Goal: Check status: Check status

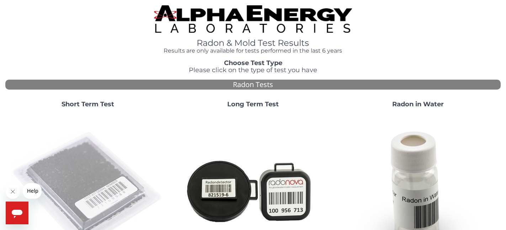
click at [90, 167] on img at bounding box center [87, 190] width 153 height 153
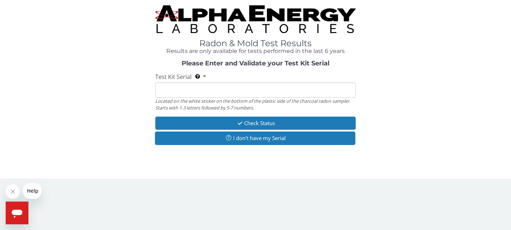
click at [221, 90] on input "Test Kit Serial Located on the white sticker on the bottom of the plastic side …" at bounding box center [255, 90] width 200 height 15
click at [234, 92] on input "Test Kit Serial Located on the white sticker on the bottom of the plastic side …" at bounding box center [255, 90] width 200 height 15
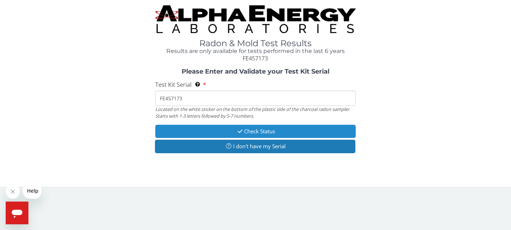
type input "FE457173"
click at [273, 127] on button "Check Status" at bounding box center [255, 131] width 200 height 13
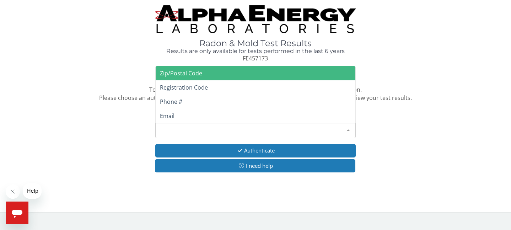
click at [228, 128] on div "Please make a selection" at bounding box center [255, 130] width 200 height 15
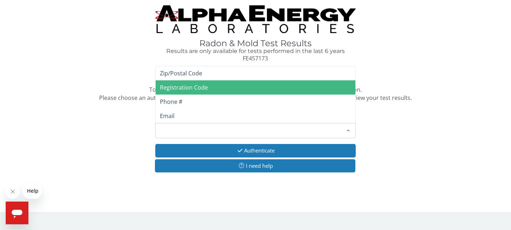
click at [452, 128] on div "Current Status: Test Complete To protect your confidential test results, we nee…" at bounding box center [255, 124] width 501 height 112
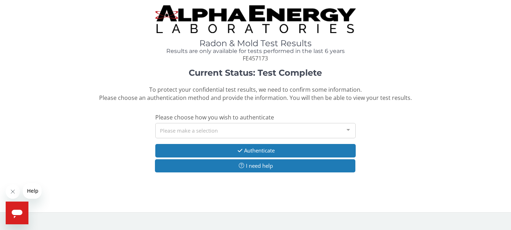
click at [290, 127] on div "Please make a selection" at bounding box center [255, 130] width 200 height 15
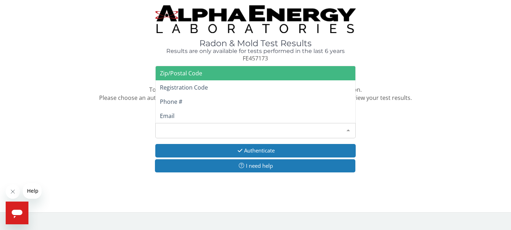
click at [199, 78] on span "Zip/Postal Code" at bounding box center [256, 73] width 200 height 14
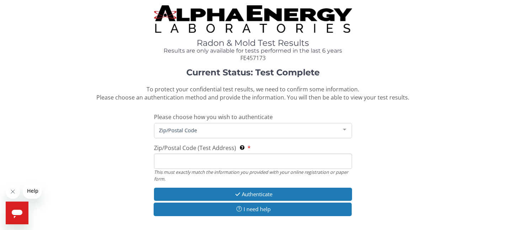
click at [213, 158] on input "Zip/Postal Code (Test Address) This must exactly match the information you prov…" at bounding box center [253, 161] width 198 height 15
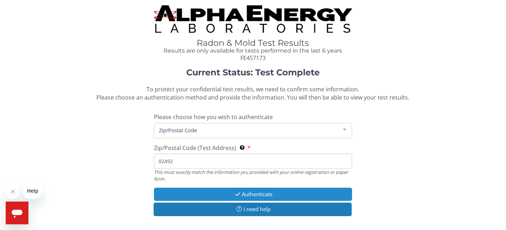
type input "02492"
click at [262, 194] on button "Authenticate" at bounding box center [253, 194] width 198 height 13
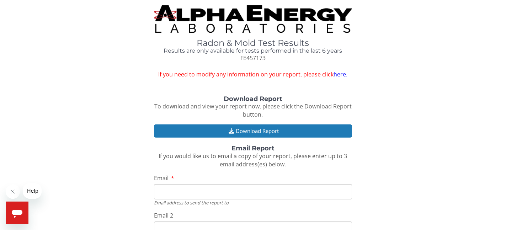
click at [279, 195] on input "Email" at bounding box center [253, 191] width 198 height 15
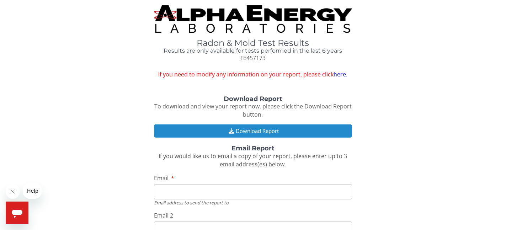
click at [267, 131] on button "Download Report" at bounding box center [253, 130] width 198 height 13
